Goal: Information Seeking & Learning: Find specific fact

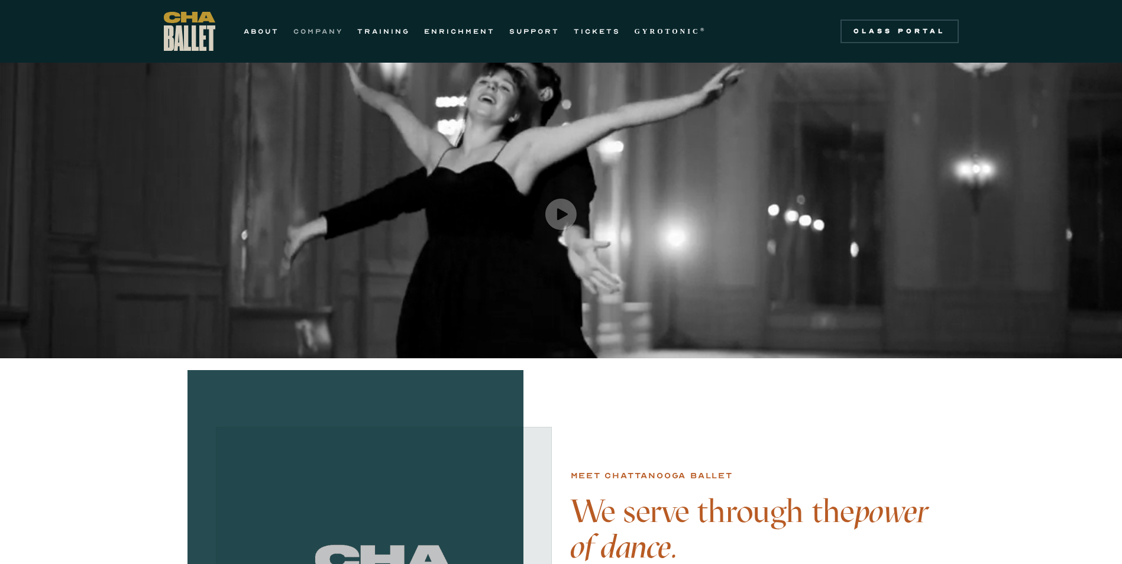
click at [324, 34] on link "COMPANY" at bounding box center [318, 31] width 50 height 14
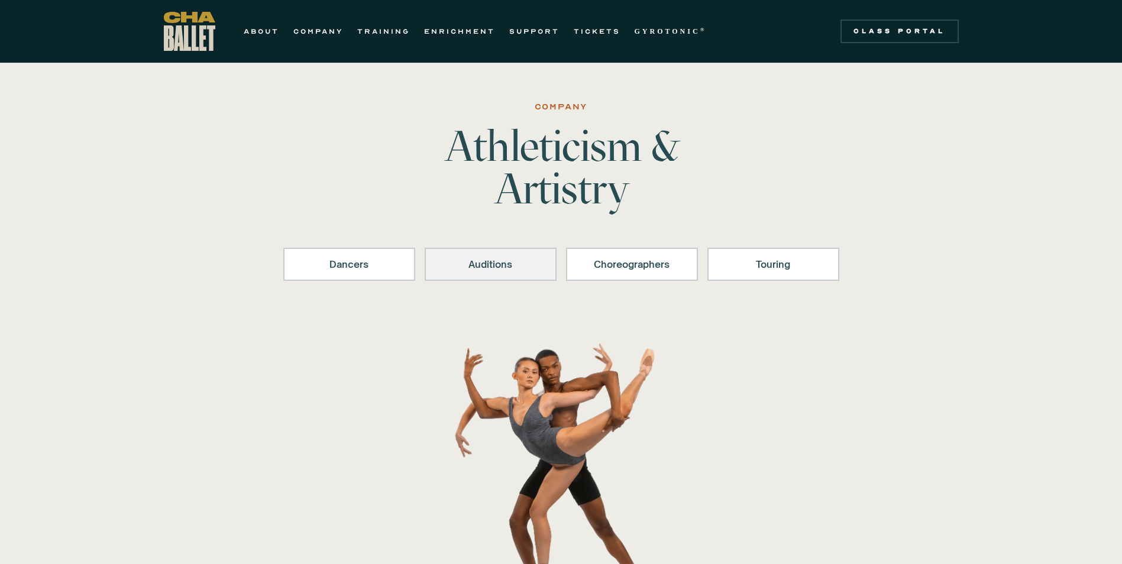
click at [518, 253] on link "Auditions" at bounding box center [491, 264] width 132 height 33
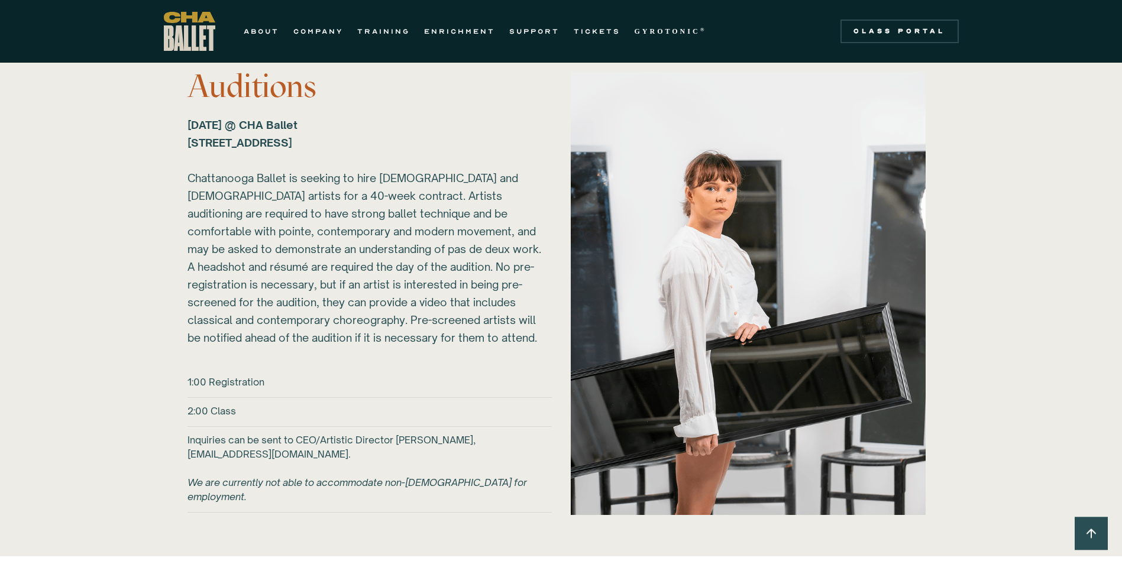
scroll to position [1287, 0]
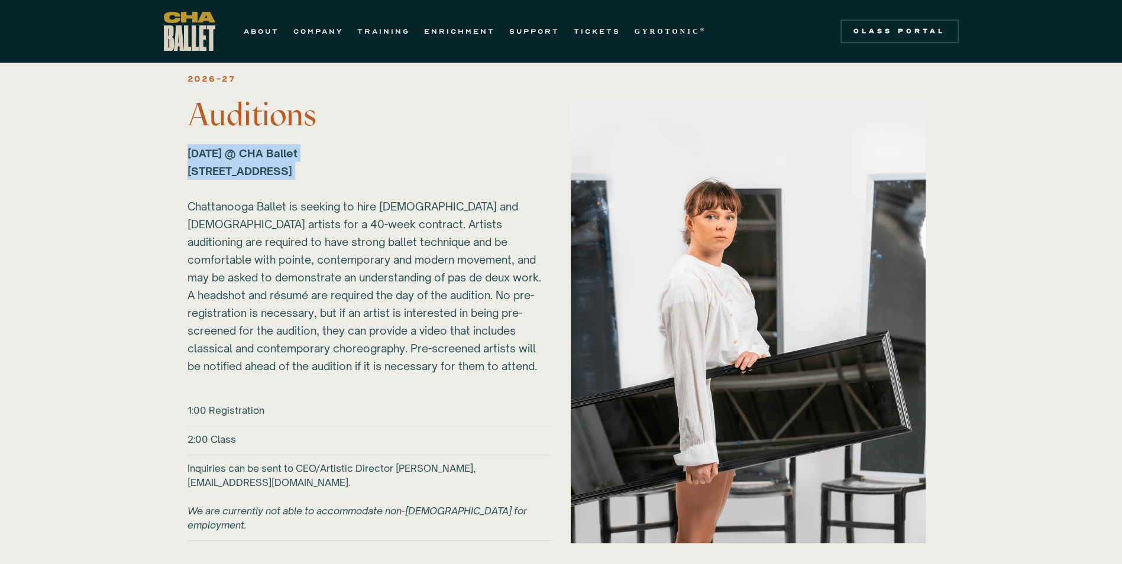
drag, startPoint x: 184, startPoint y: 149, endPoint x: 419, endPoint y: 182, distance: 237.7
click at [419, 182] on div "2026-27 Auditions Sunday, March 1, 2026 @ CHA Ballet 817B N Market St. Chattano…" at bounding box center [561, 322] width 795 height 502
copy strong "Sunday, March 1, 2026 @ CHA Ballet 817B N Market St. Chattanooga, TN 37405 ‍"
